Goal: Navigation & Orientation: Find specific page/section

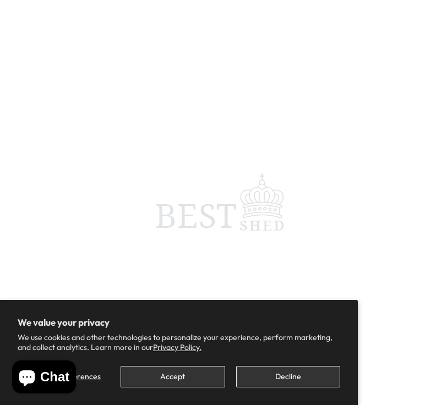
click at [254, 377] on button "Decline" at bounding box center [288, 376] width 104 height 21
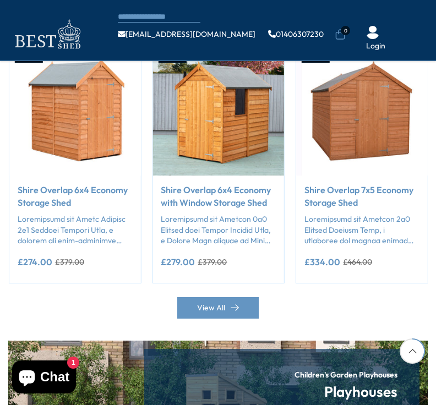
scroll to position [915, 0]
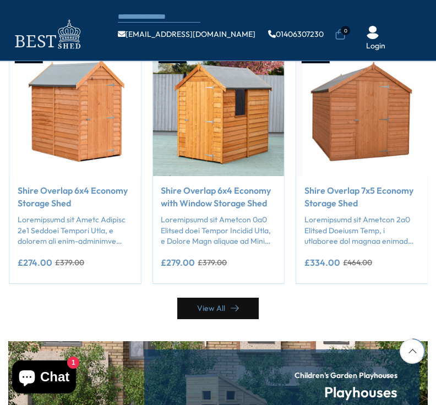
click at [184, 298] on link "View All" at bounding box center [217, 308] width 81 height 21
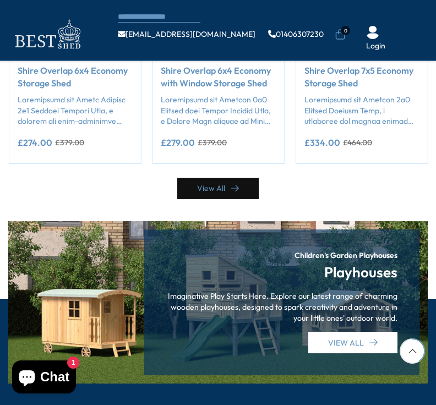
scroll to position [1068, 0]
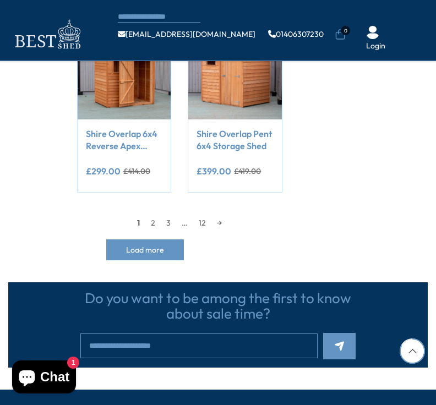
scroll to position [1068, 0]
click at [215, 223] on link "→" at bounding box center [219, 223] width 16 height 17
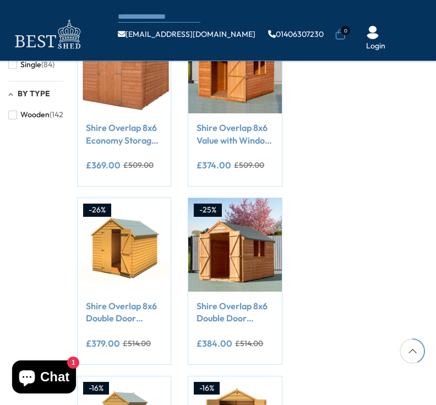
scroll to position [530, 0]
